Goal: Information Seeking & Learning: Find specific fact

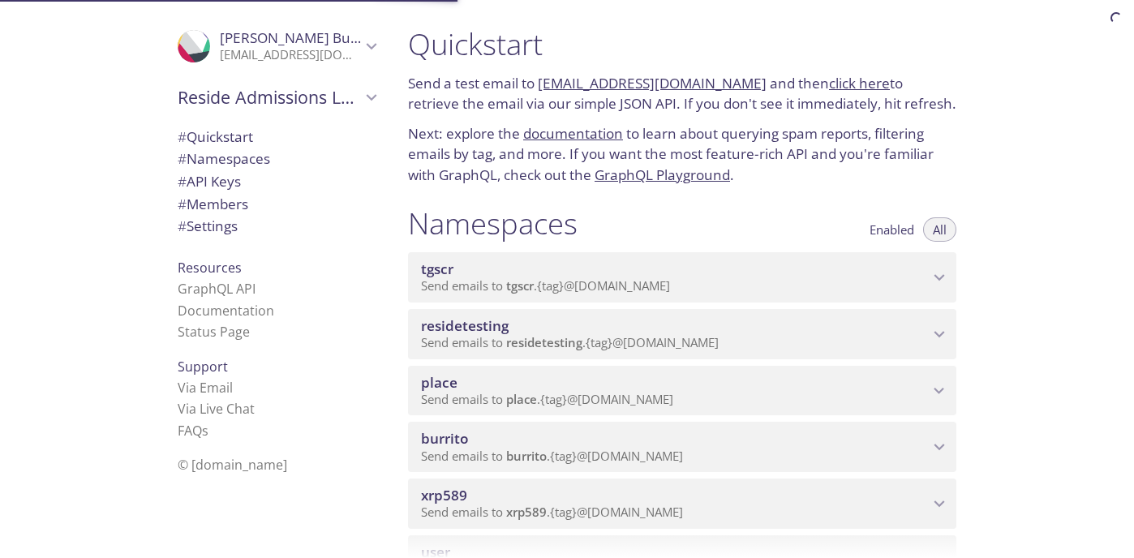
scroll to position [154, 0]
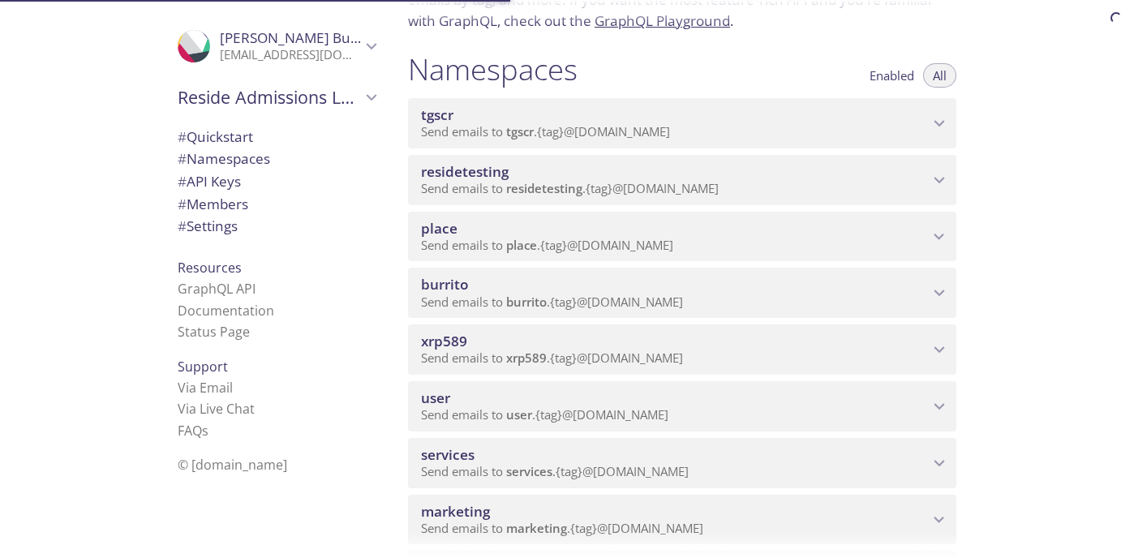
click at [615, 337] on span "xrp589" at bounding box center [675, 342] width 508 height 18
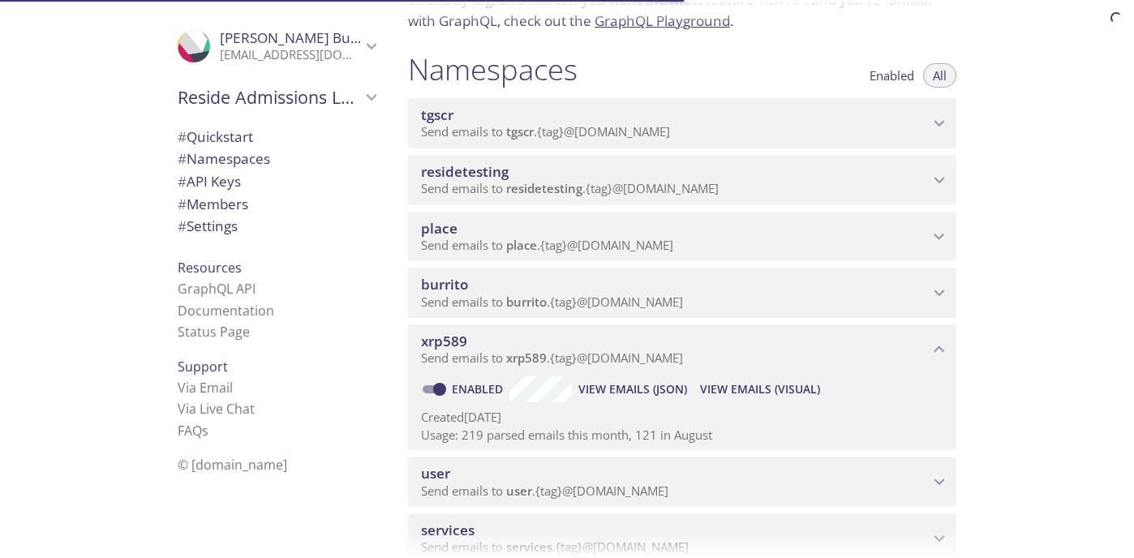
click at [760, 384] on span "View Emails (Visual)" at bounding box center [760, 389] width 120 height 19
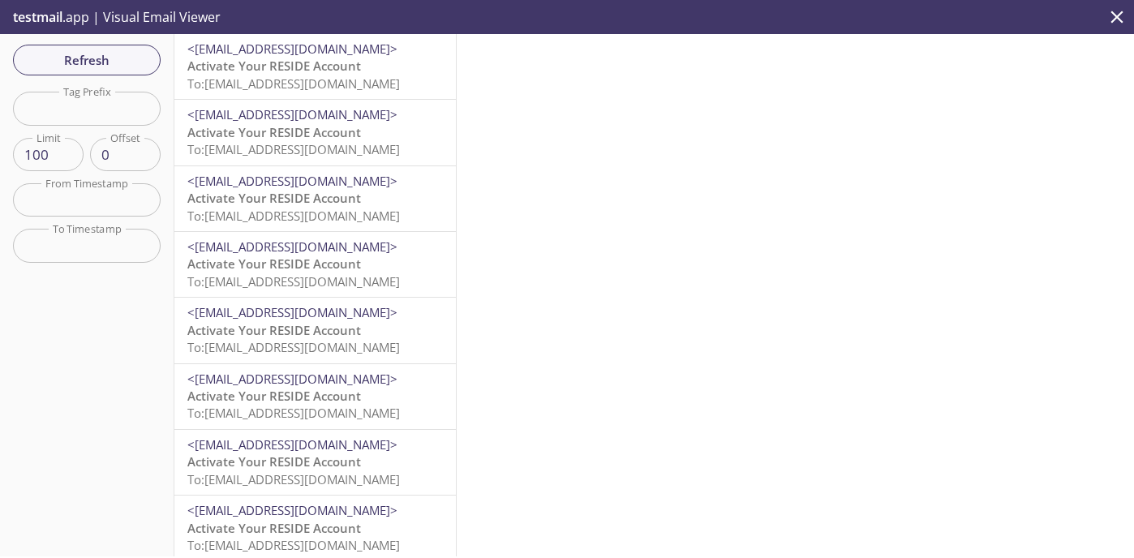
click at [297, 61] on span "Activate Your RESIDE Account" at bounding box center [274, 66] width 174 height 16
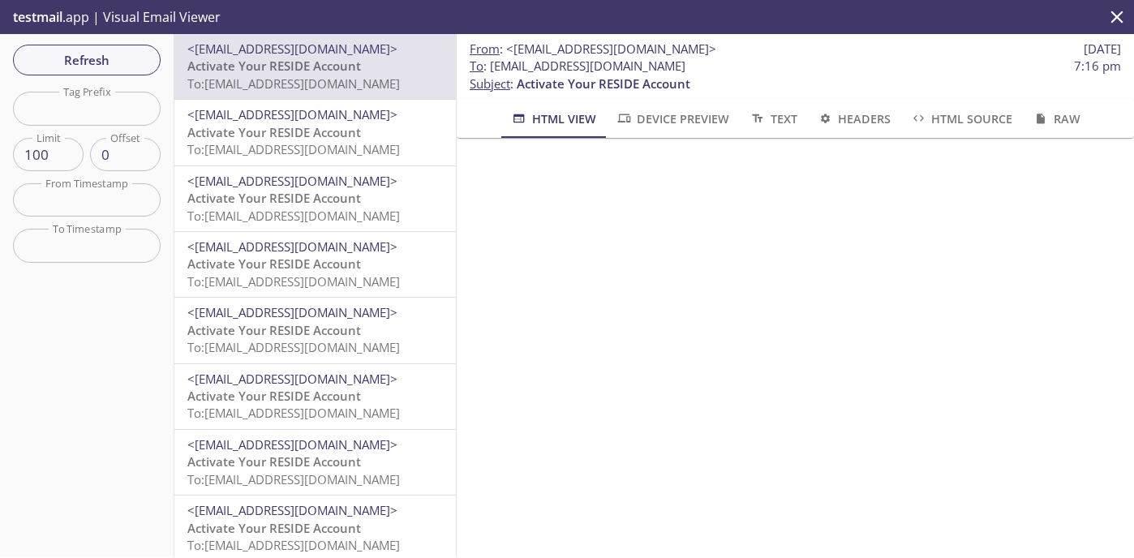
drag, startPoint x: 720, startPoint y: 67, endPoint x: 491, endPoint y: 67, distance: 229.6
click at [491, 67] on span "To : xrp589.1qusertwq1@inbox.testmail.app 7:16 pm" at bounding box center [795, 66] width 651 height 17
copy span "[EMAIL_ADDRESS][DOMAIN_NAME]"
click at [97, 76] on div "Refresh Filters Tag Prefix Tag Prefix Limit 100 Limit Offset 0 Offset From Time…" at bounding box center [87, 295] width 174 height 522
click at [134, 43] on div "Refresh Filters Tag Prefix Tag Prefix Limit 100 Limit Offset 0 Offset From Time…" at bounding box center [87, 295] width 174 height 522
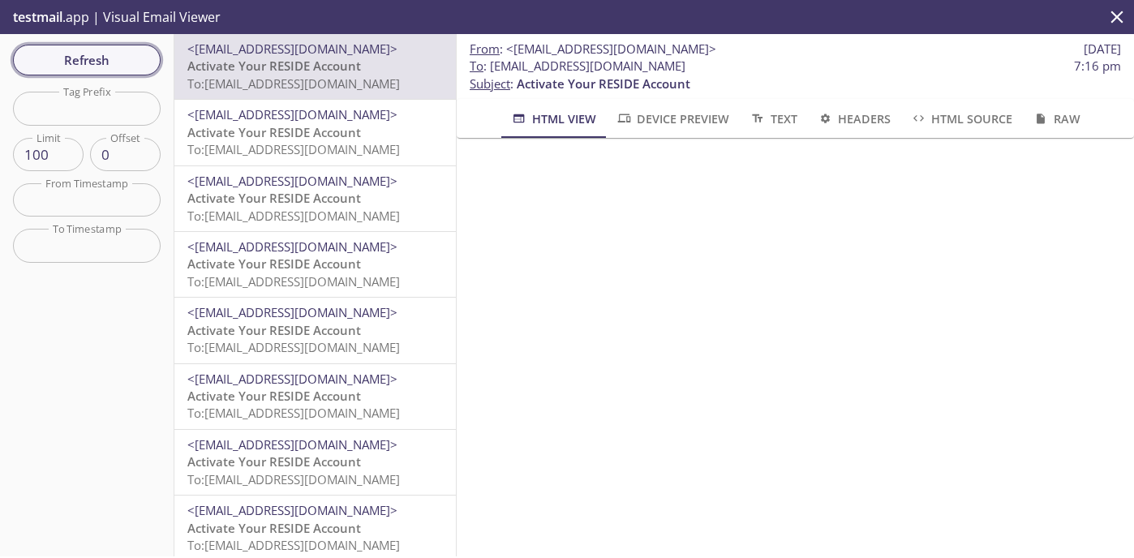
click at [108, 63] on span "Refresh" at bounding box center [87, 59] width 122 height 21
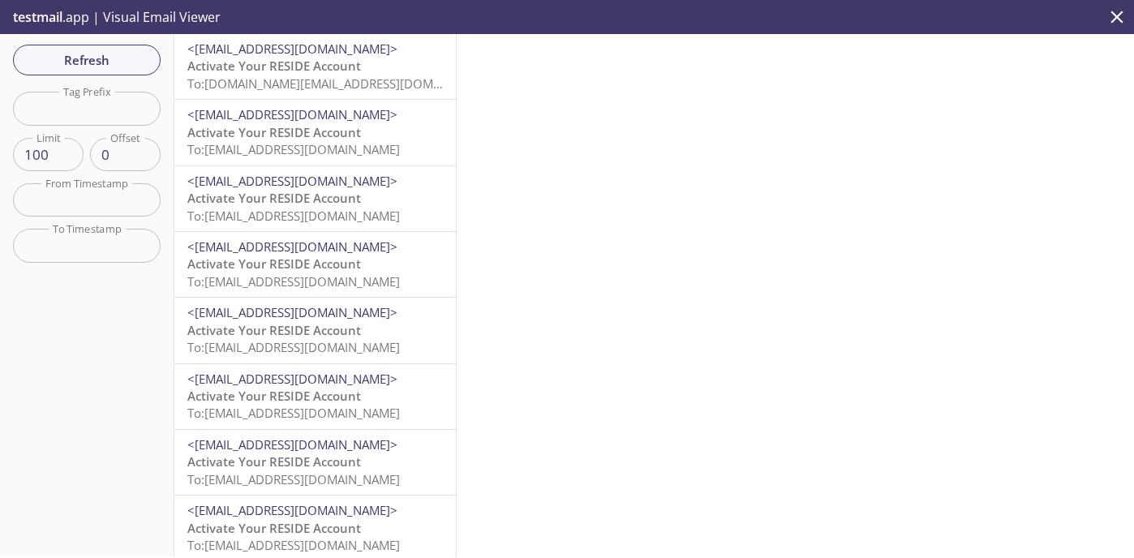
click at [287, 73] on span "Activate Your RESIDE Account" at bounding box center [274, 66] width 174 height 16
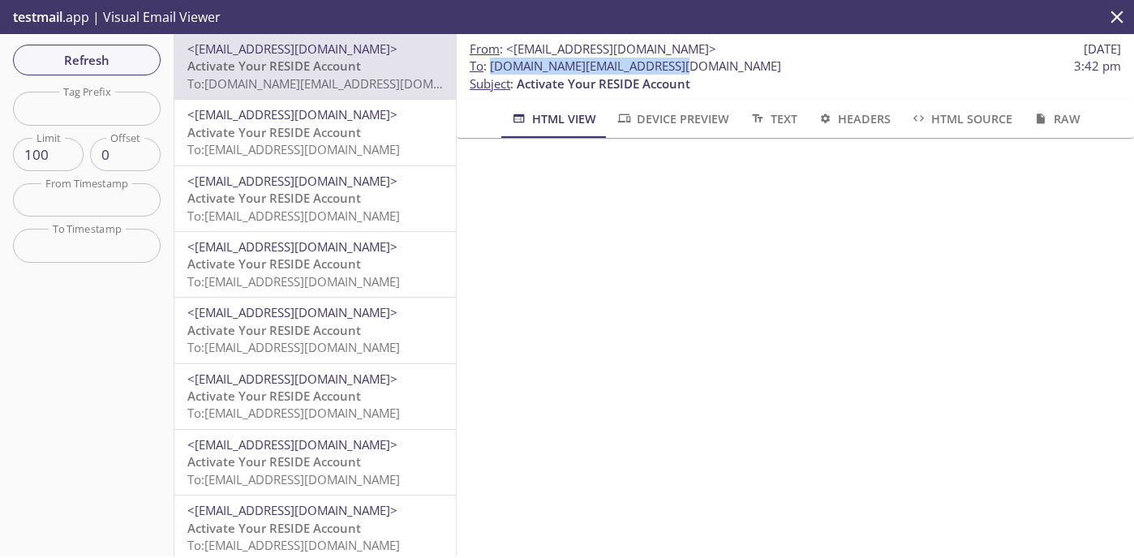
drag, startPoint x: 673, startPoint y: 67, endPoint x: 491, endPoint y: 64, distance: 182.5
click at [491, 64] on span "To : xrp589.new@inbox.testmail.app 3:42 pm" at bounding box center [795, 66] width 651 height 17
copy span "[DOMAIN_NAME][EMAIL_ADDRESS][DOMAIN_NAME]"
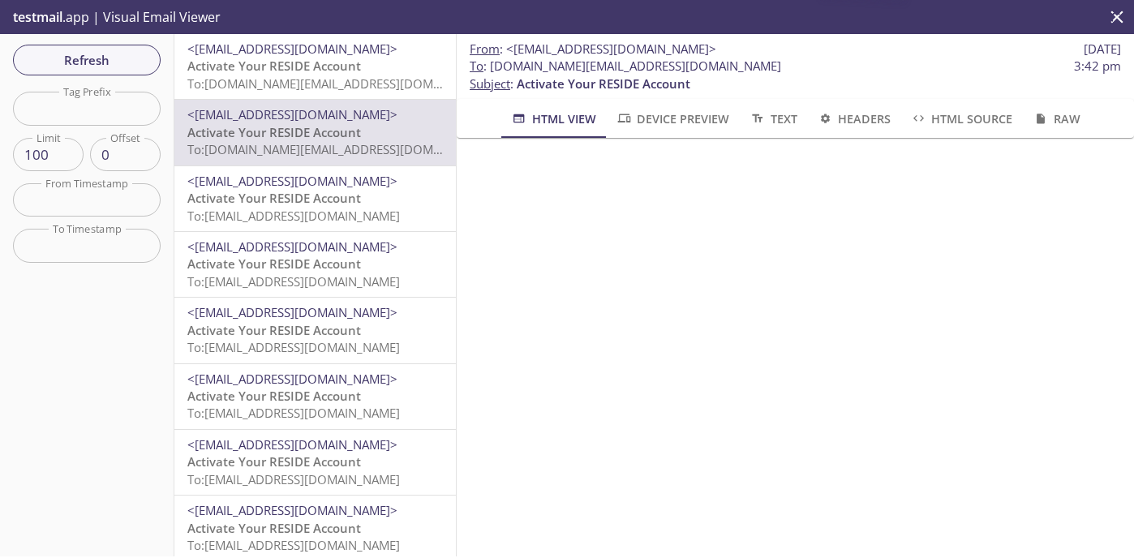
click at [345, 69] on span "Activate Your RESIDE Account" at bounding box center [274, 66] width 174 height 16
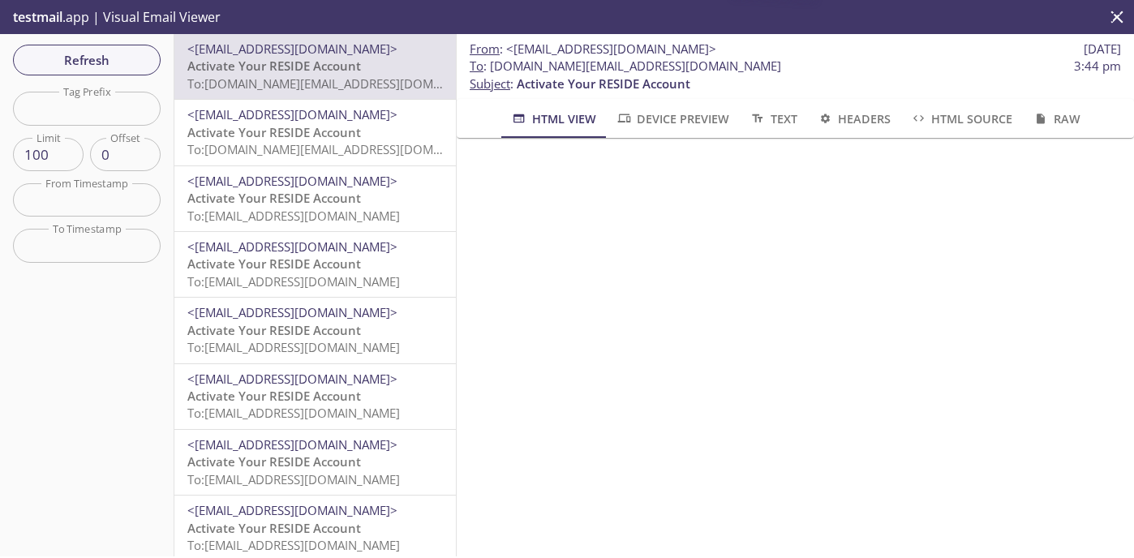
click at [358, 135] on span "Activate Your RESIDE Account" at bounding box center [274, 132] width 174 height 16
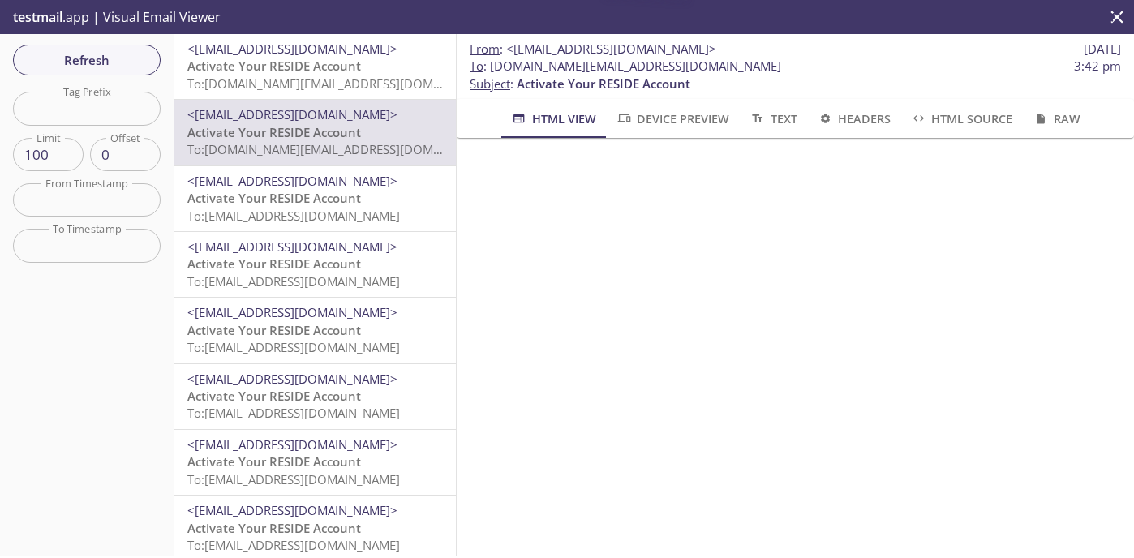
click at [389, 82] on span "To: [DOMAIN_NAME][EMAIL_ADDRESS][DOMAIN_NAME]" at bounding box center [341, 83] width 308 height 16
